Goal: Contribute content

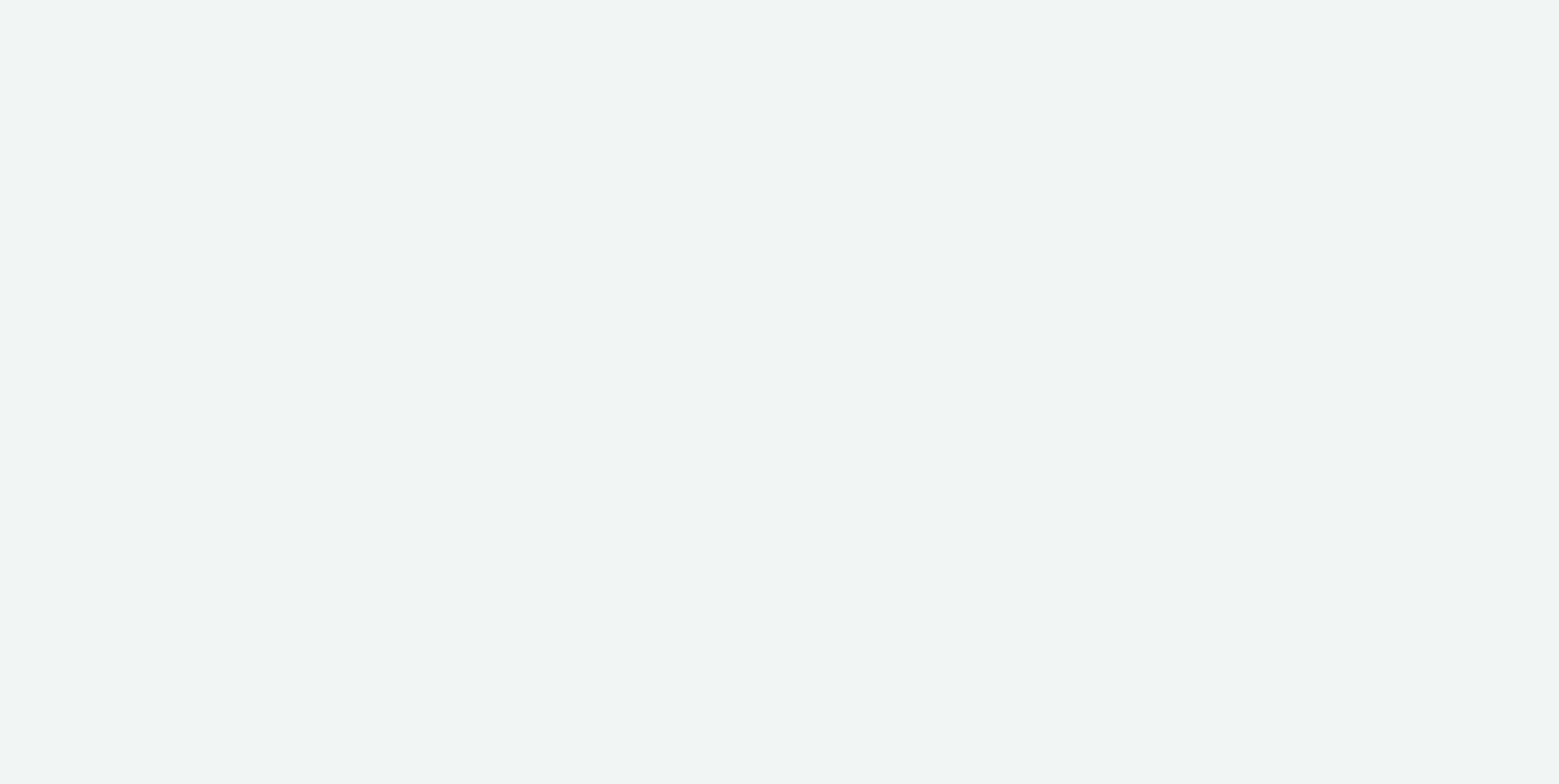
select select "ac009755-aa48-4799-8050-7a339a378eb8"
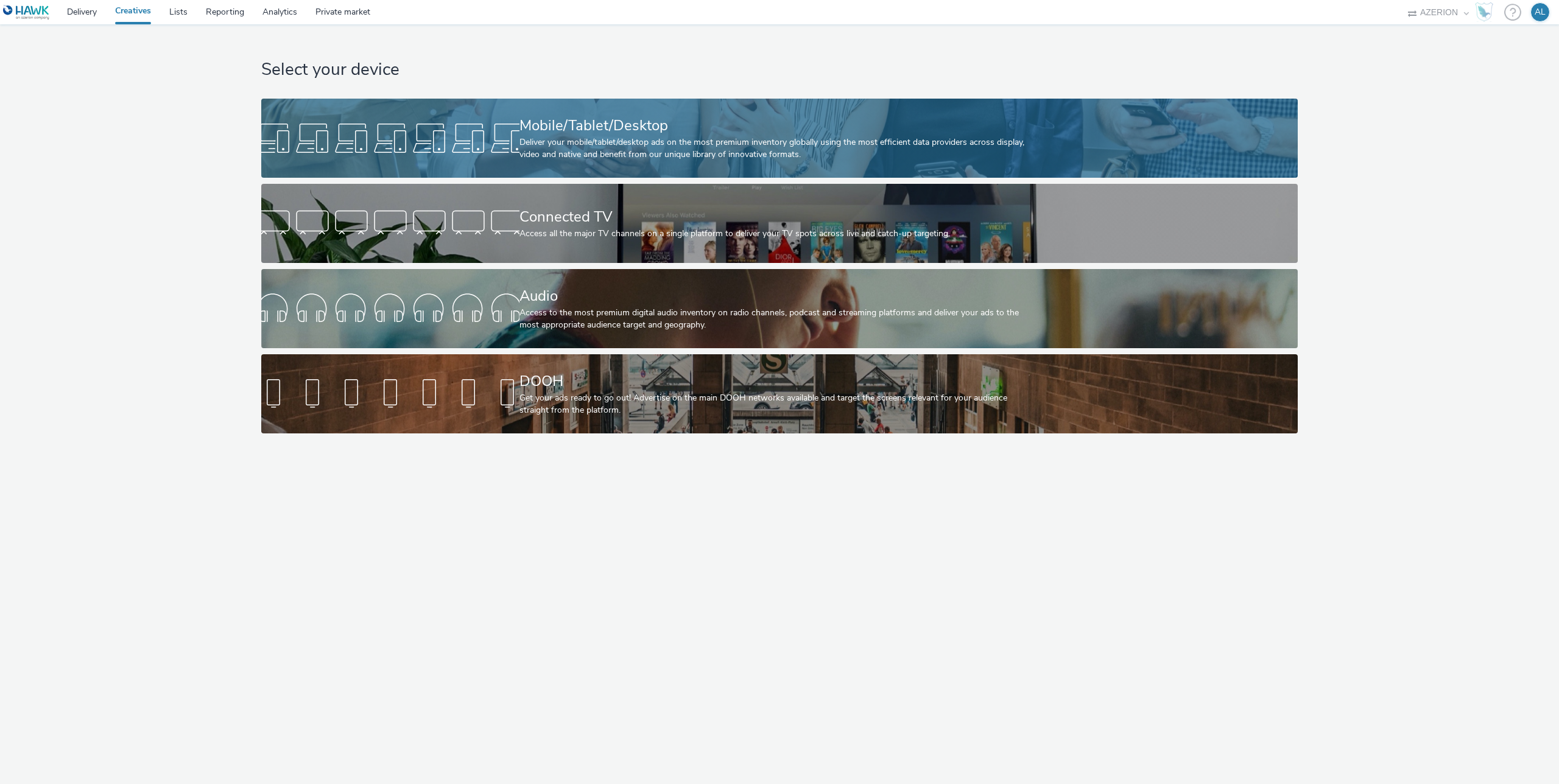
click at [547, 147] on div "Deliver your mobile/tablet/desktop ads on the most premium inventory globally u…" at bounding box center [777, 149] width 516 height 25
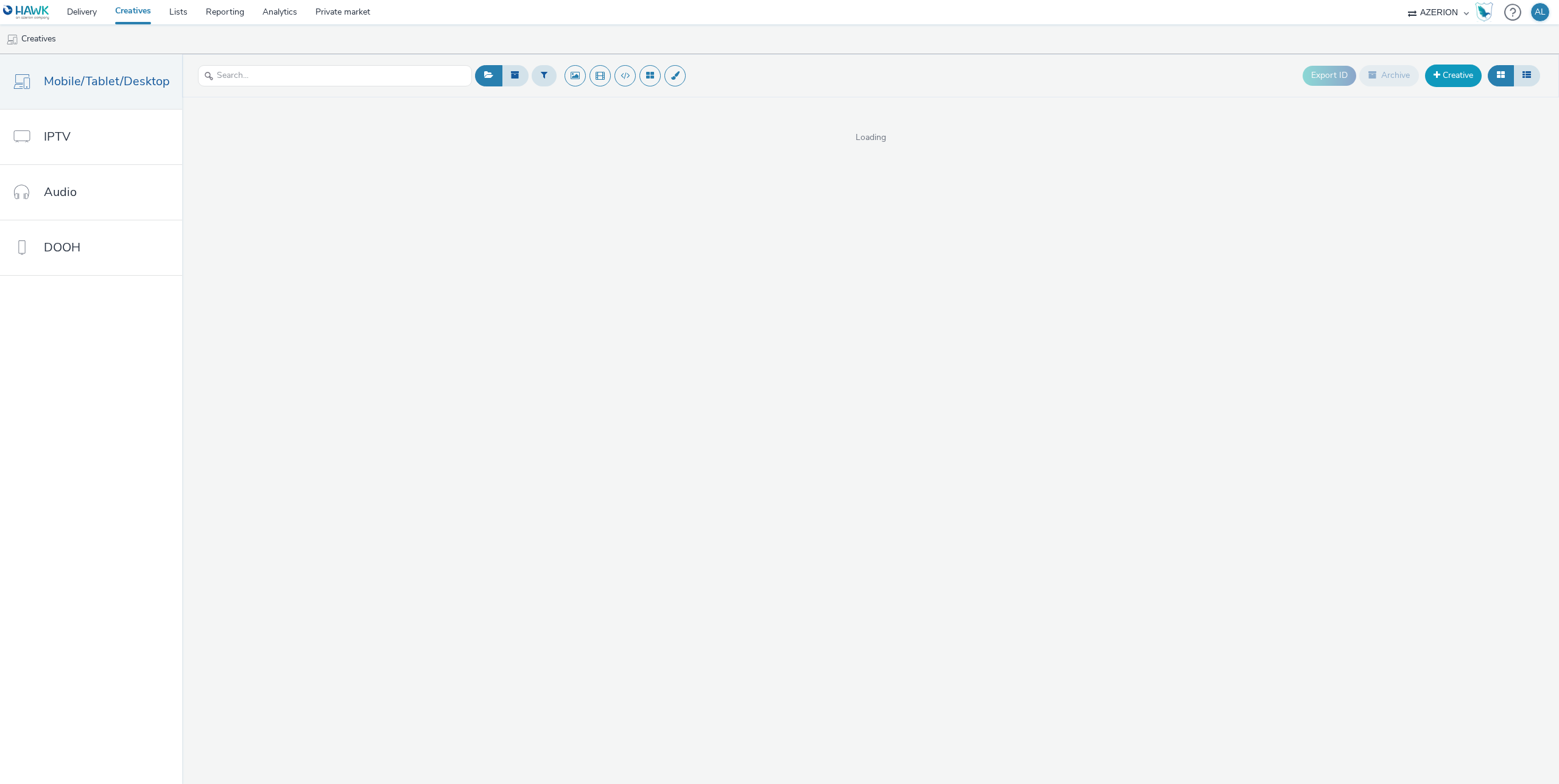
click at [1442, 77] on link "Creative" at bounding box center [1453, 76] width 56 height 22
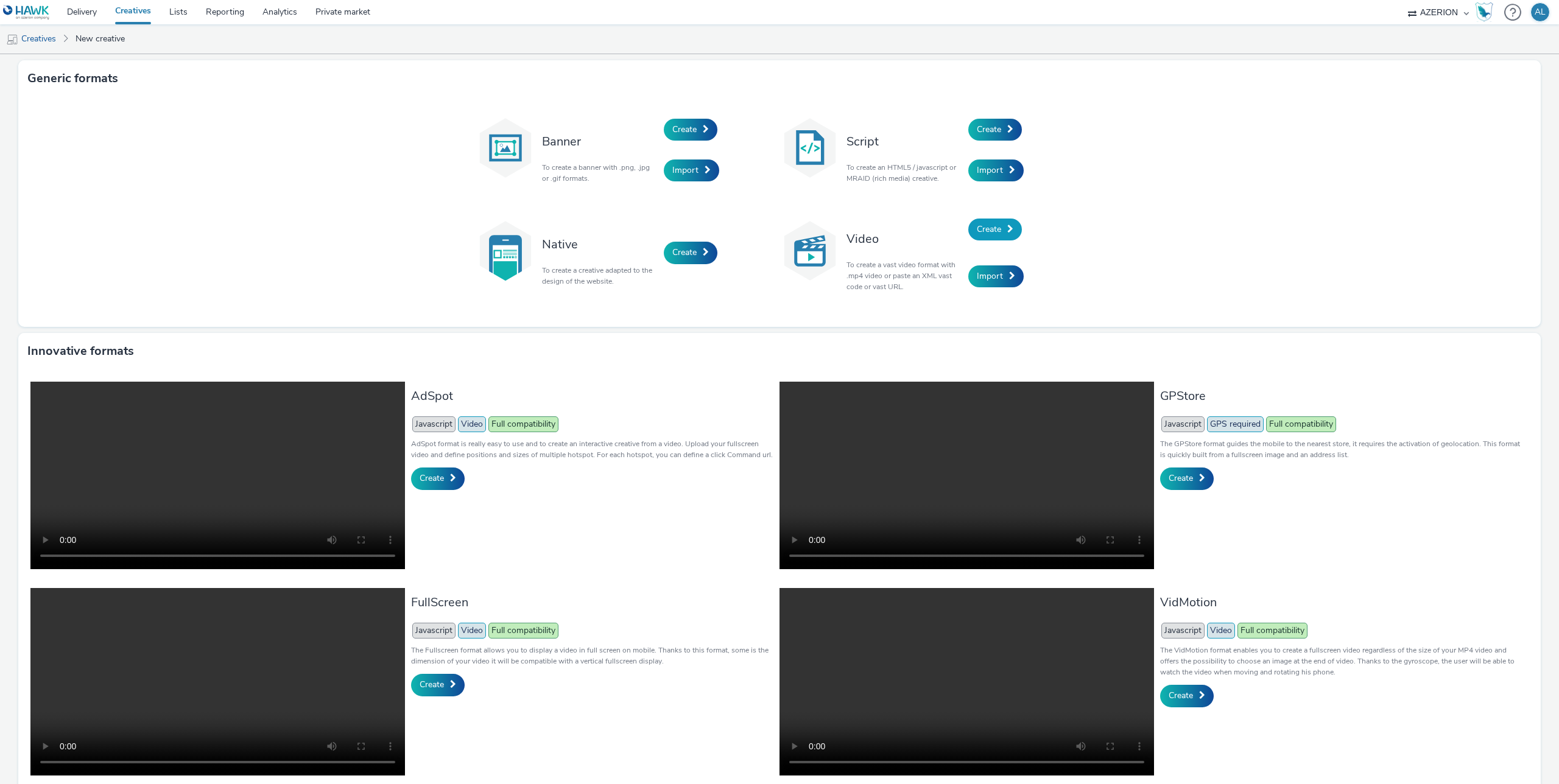
click at [986, 239] on link "Create" at bounding box center [995, 229] width 54 height 22
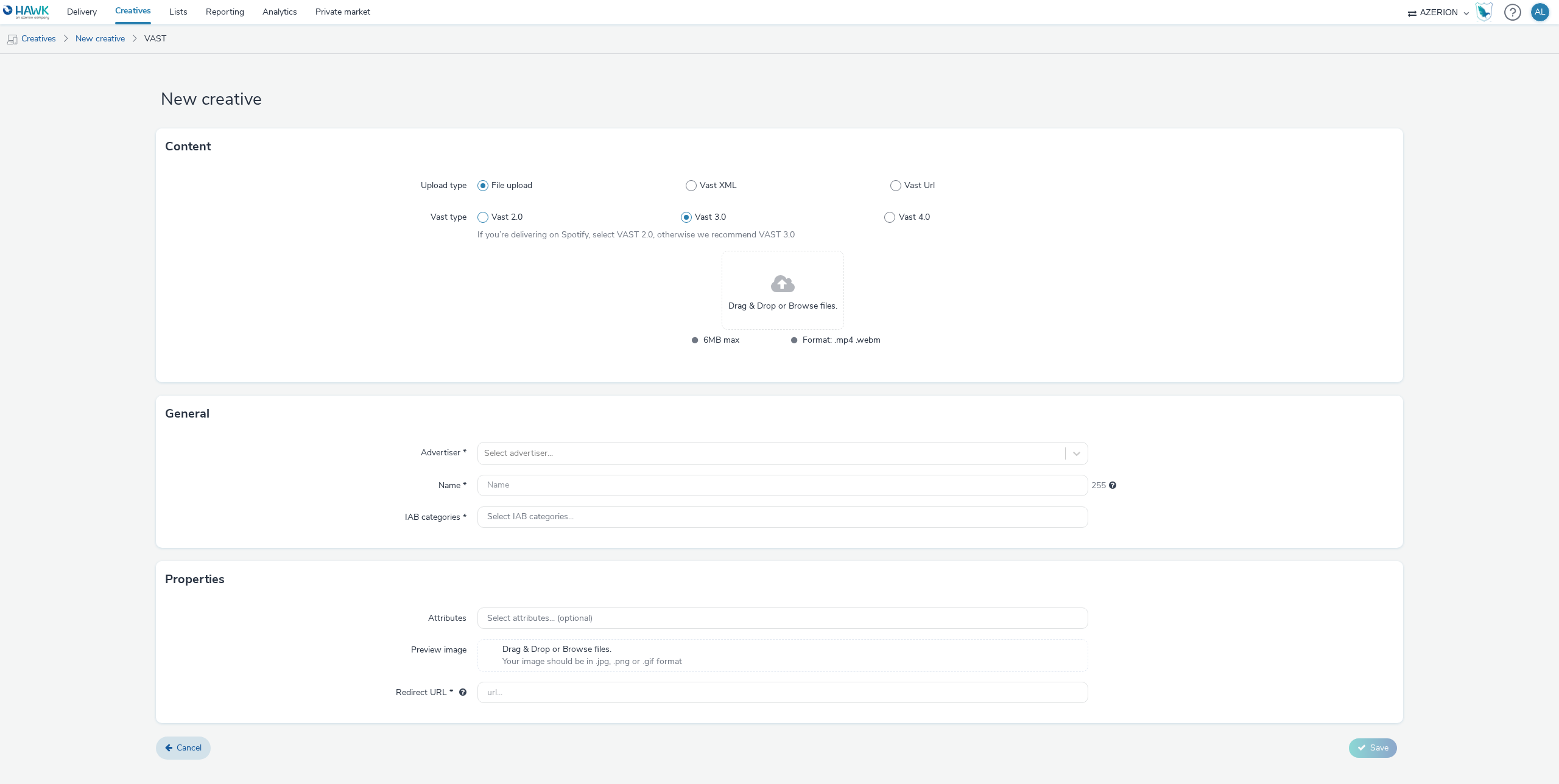
click at [478, 215] on span at bounding box center [483, 217] width 11 height 11
click at [478, 215] on input "Vast 2.0" at bounding box center [481, 218] width 8 height 8
radio input "true"
radio input "false"
click at [690, 220] on span at bounding box center [686, 217] width 11 height 11
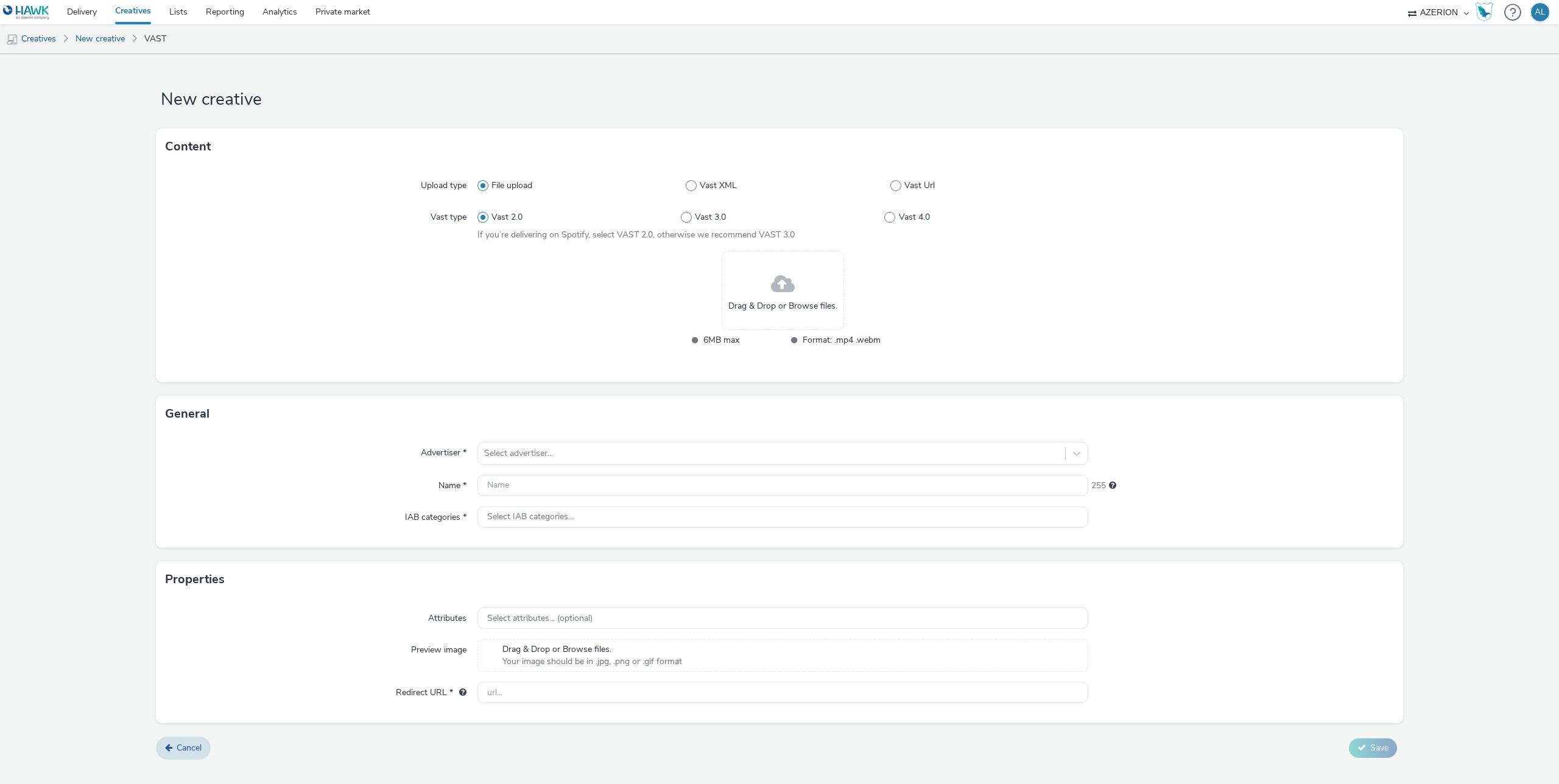
click at [689, 220] on input "Vast 3.0" at bounding box center [684, 218] width 8 height 8
radio input "false"
radio input "true"
click at [904, 190] on span "Vast Url" at bounding box center [920, 185] width 31 height 12
click at [898, 190] on input "Vast Url" at bounding box center [894, 186] width 8 height 8
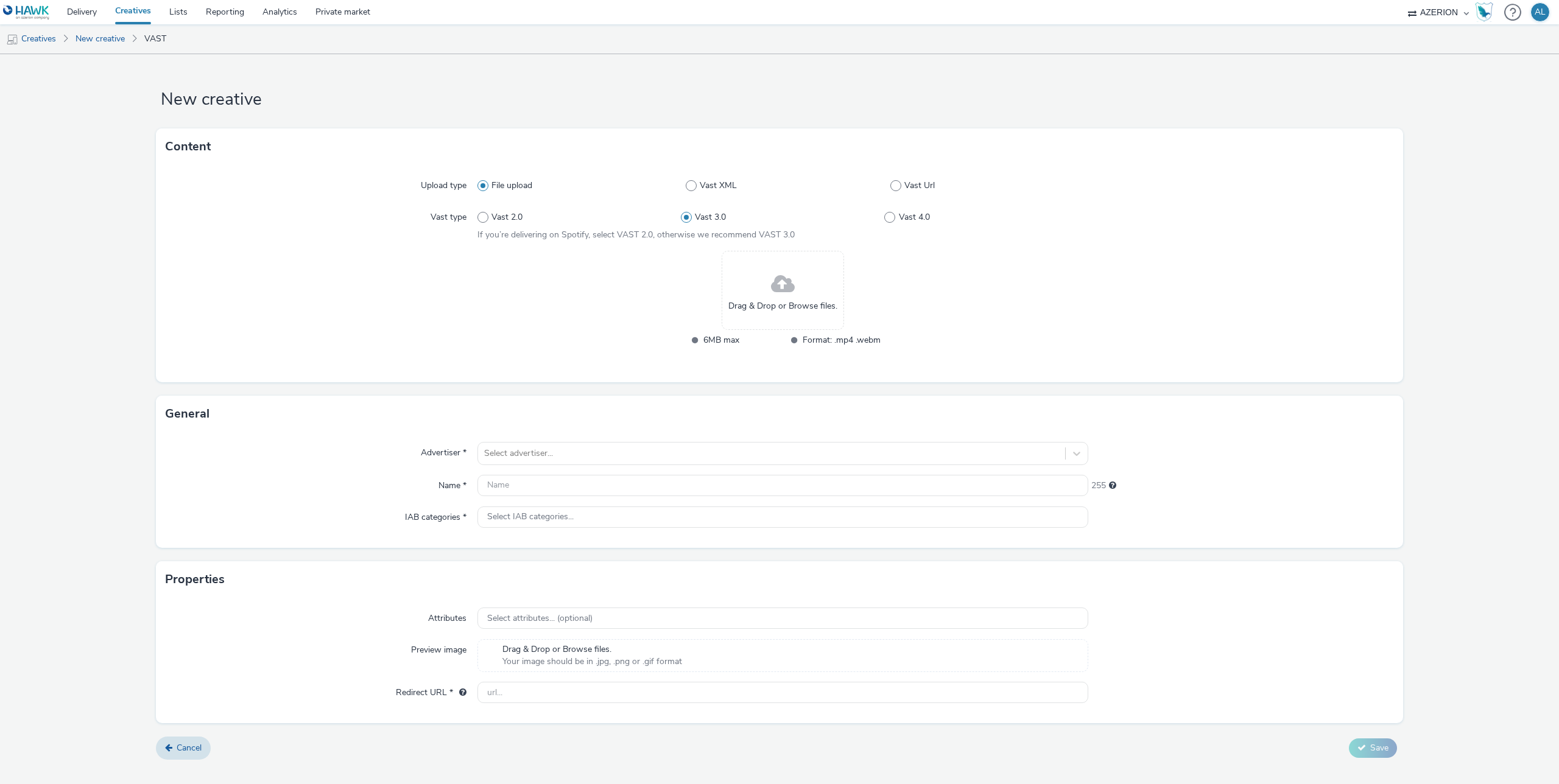
radio input "false"
radio input "true"
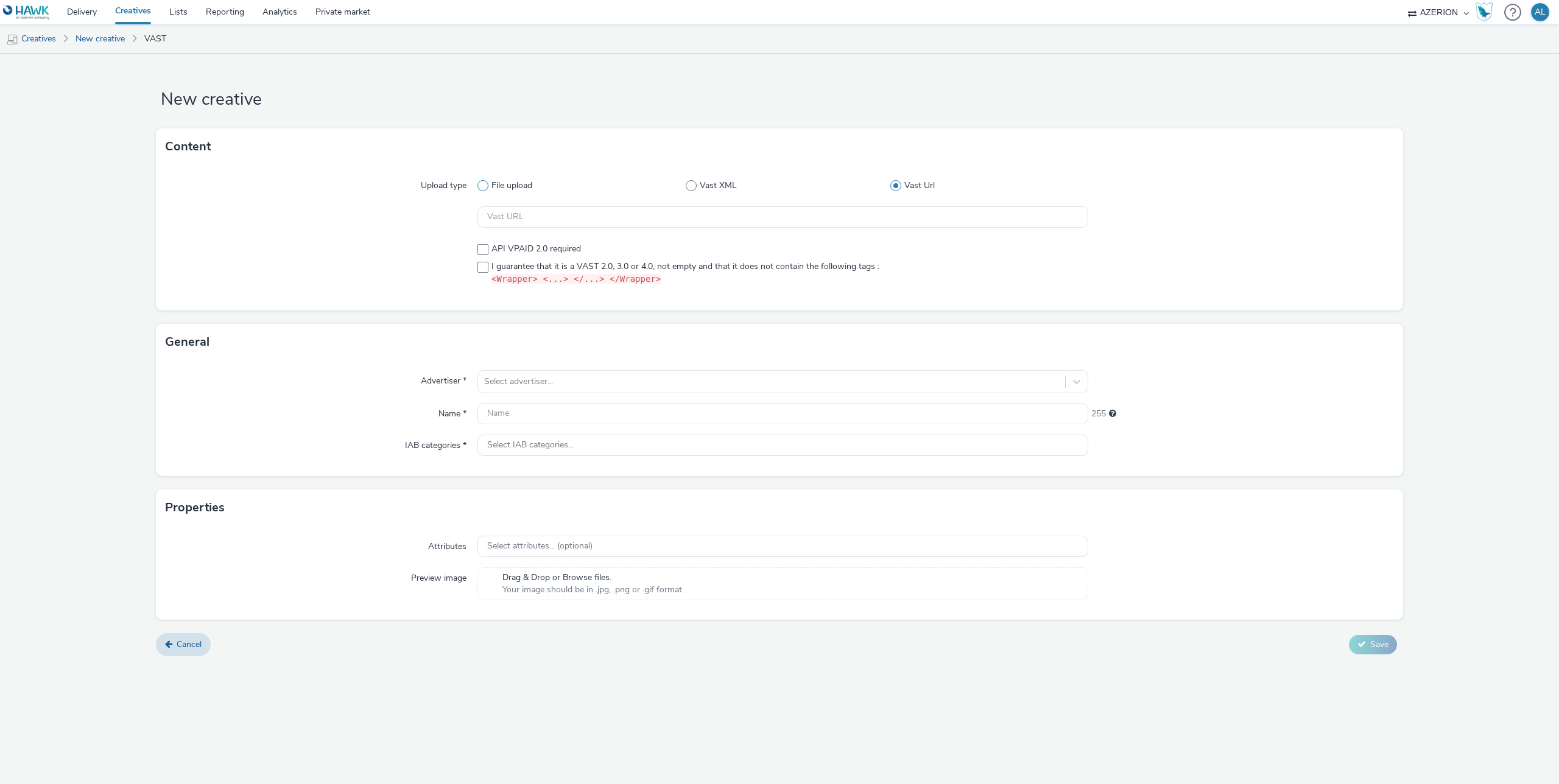
click at [519, 188] on span "File upload" at bounding box center [512, 185] width 41 height 12
click at [485, 188] on input "File upload" at bounding box center [481, 186] width 8 height 8
radio input "true"
radio input "false"
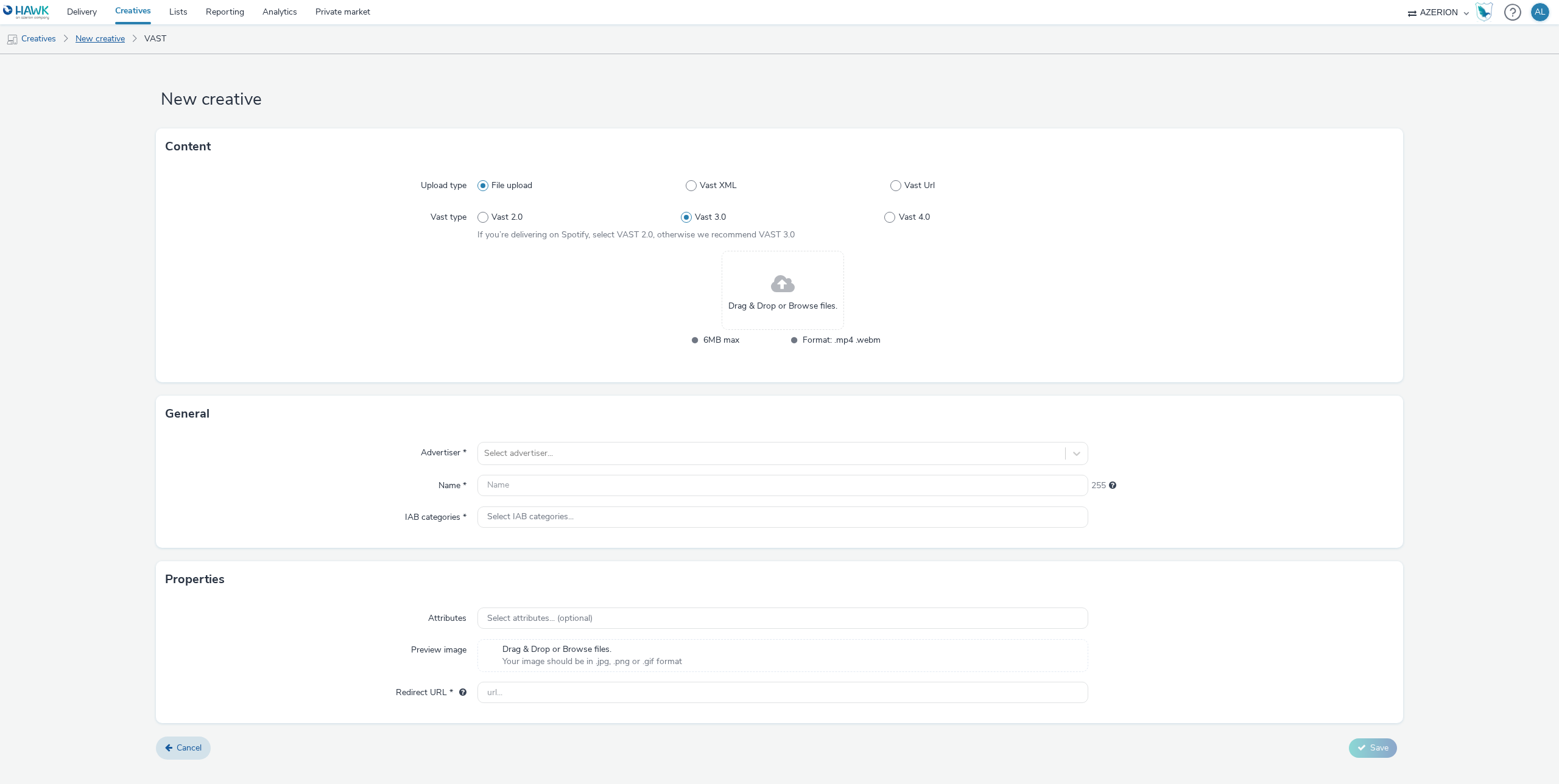
click at [99, 50] on link "New creative" at bounding box center [100, 39] width 62 height 29
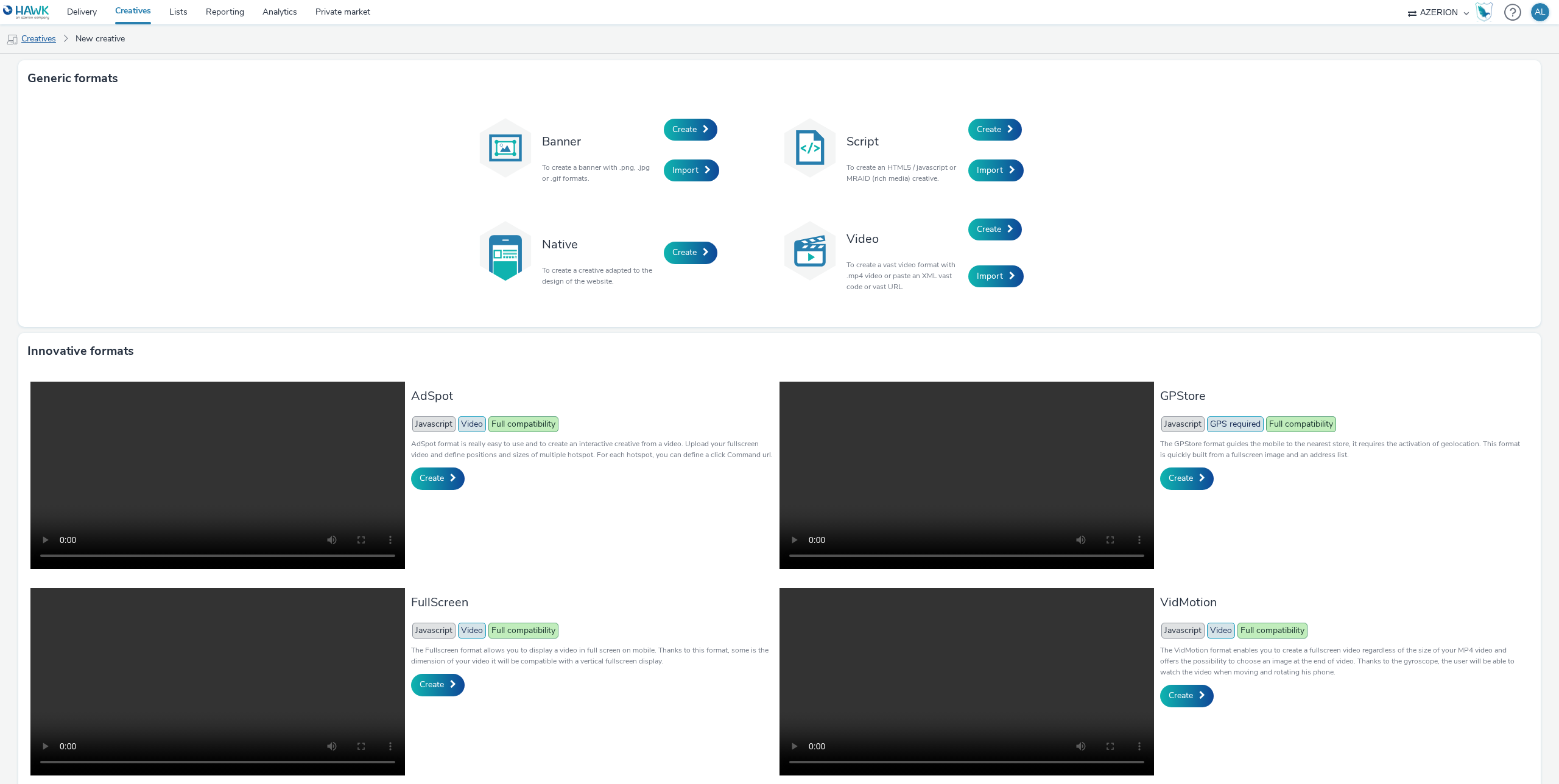
click at [58, 37] on link "Creatives" at bounding box center [31, 39] width 62 height 29
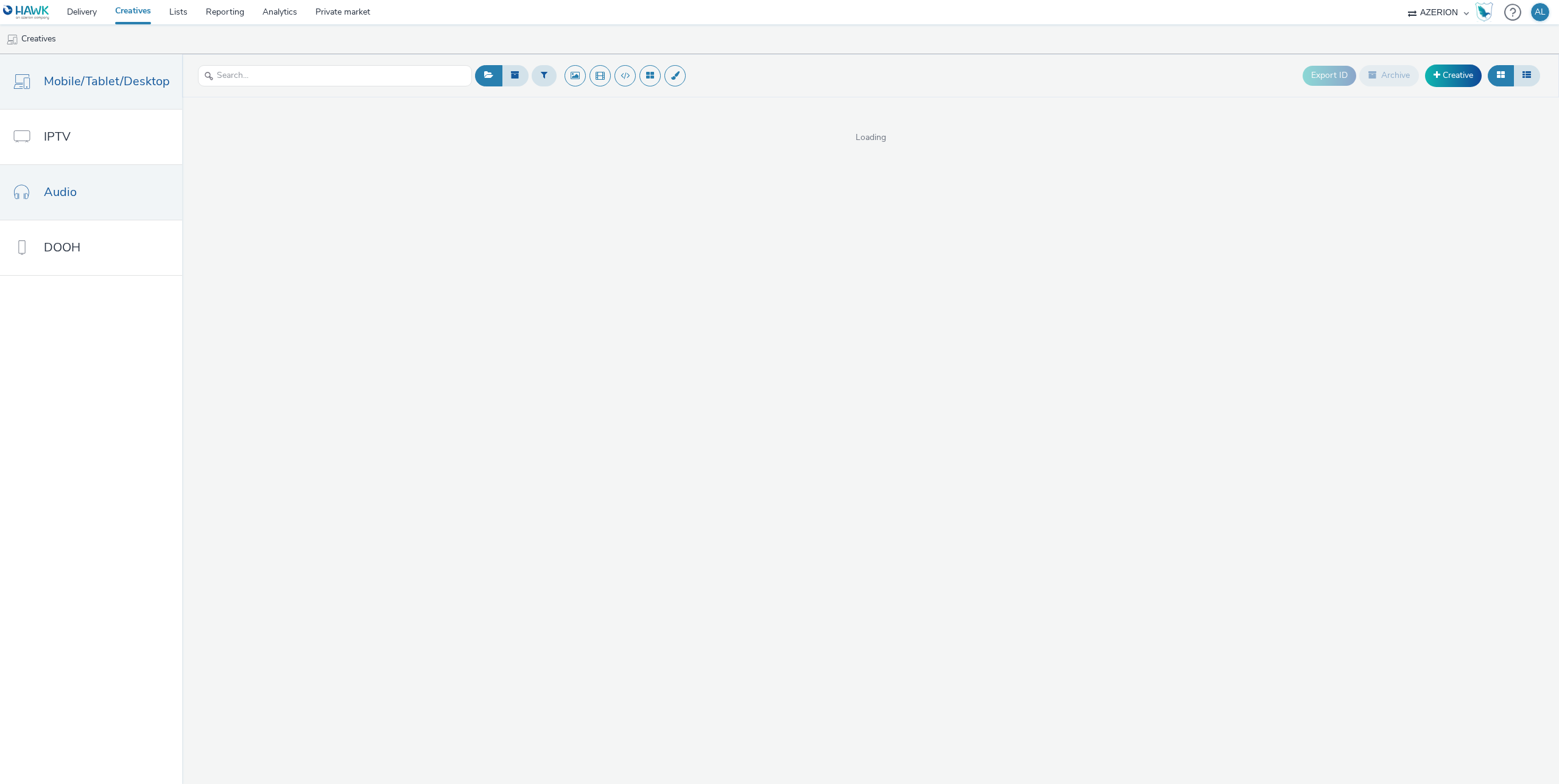
click at [128, 199] on link "Audio" at bounding box center [91, 193] width 182 height 55
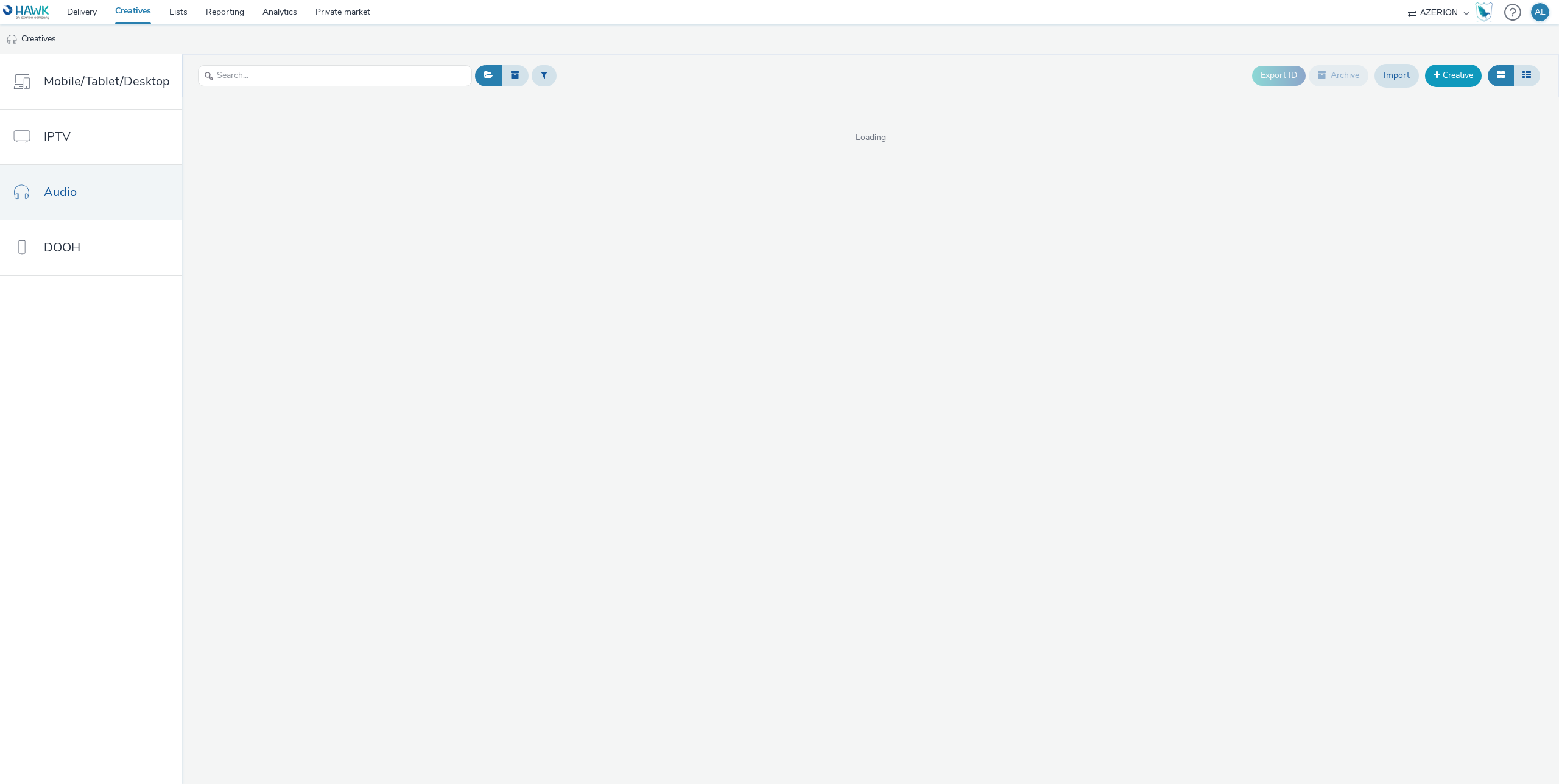
click at [1470, 79] on link "Creative" at bounding box center [1453, 76] width 56 height 22
